Goal: Find specific page/section: Find specific page/section

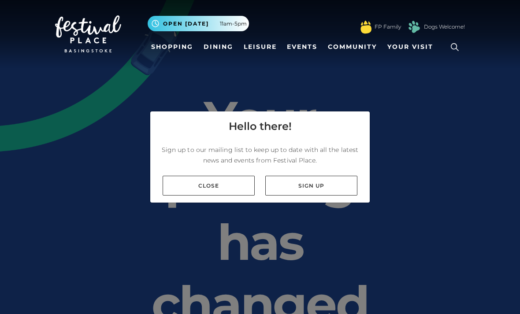
click at [203, 193] on link "Close" at bounding box center [209, 186] width 92 height 20
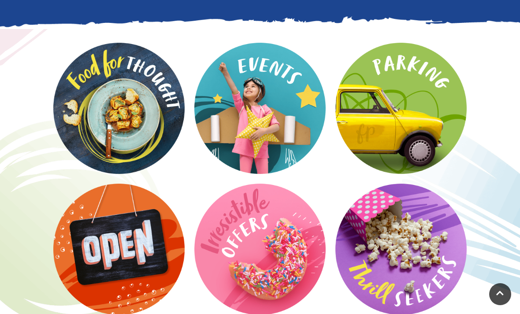
scroll to position [1398, 0]
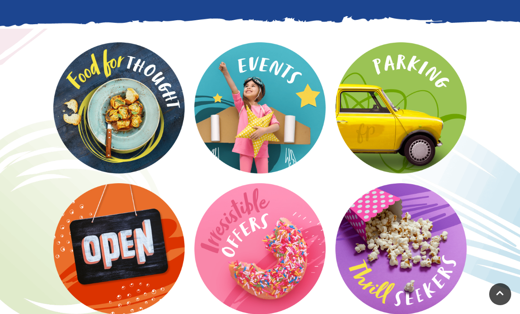
click at [0, 0] on video at bounding box center [0, 0] width 0 height 0
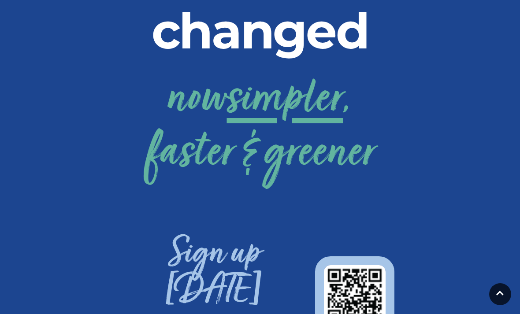
scroll to position [273, 0]
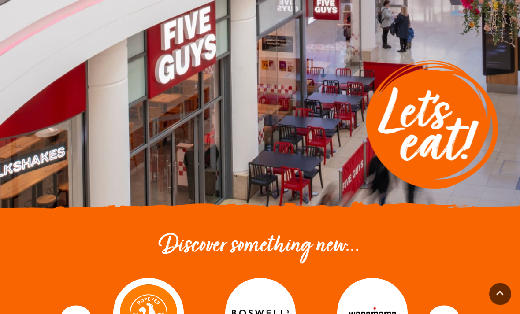
scroll to position [92, 0]
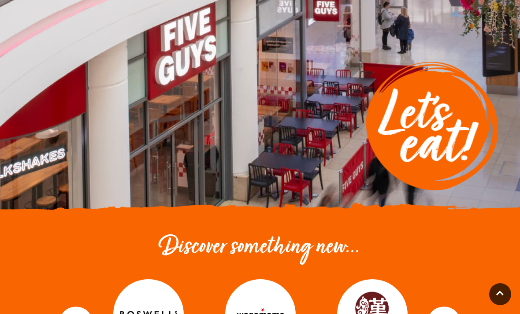
click at [380, 309] on img at bounding box center [372, 314] width 70 height 70
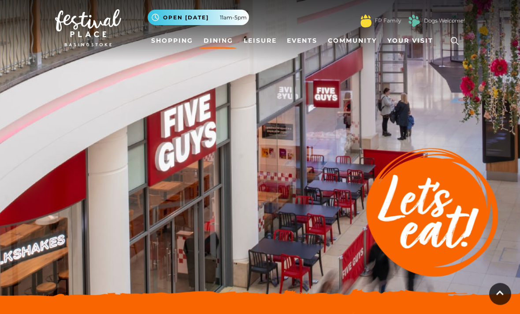
scroll to position [0, 0]
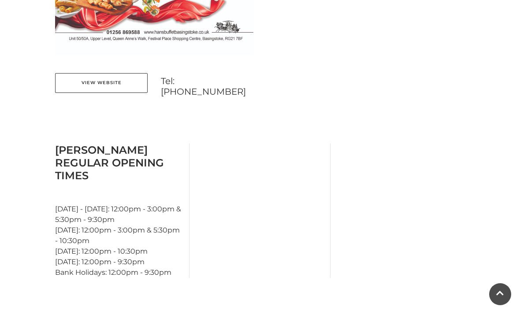
scroll to position [632, 0]
